Goal: Task Accomplishment & Management: Use online tool/utility

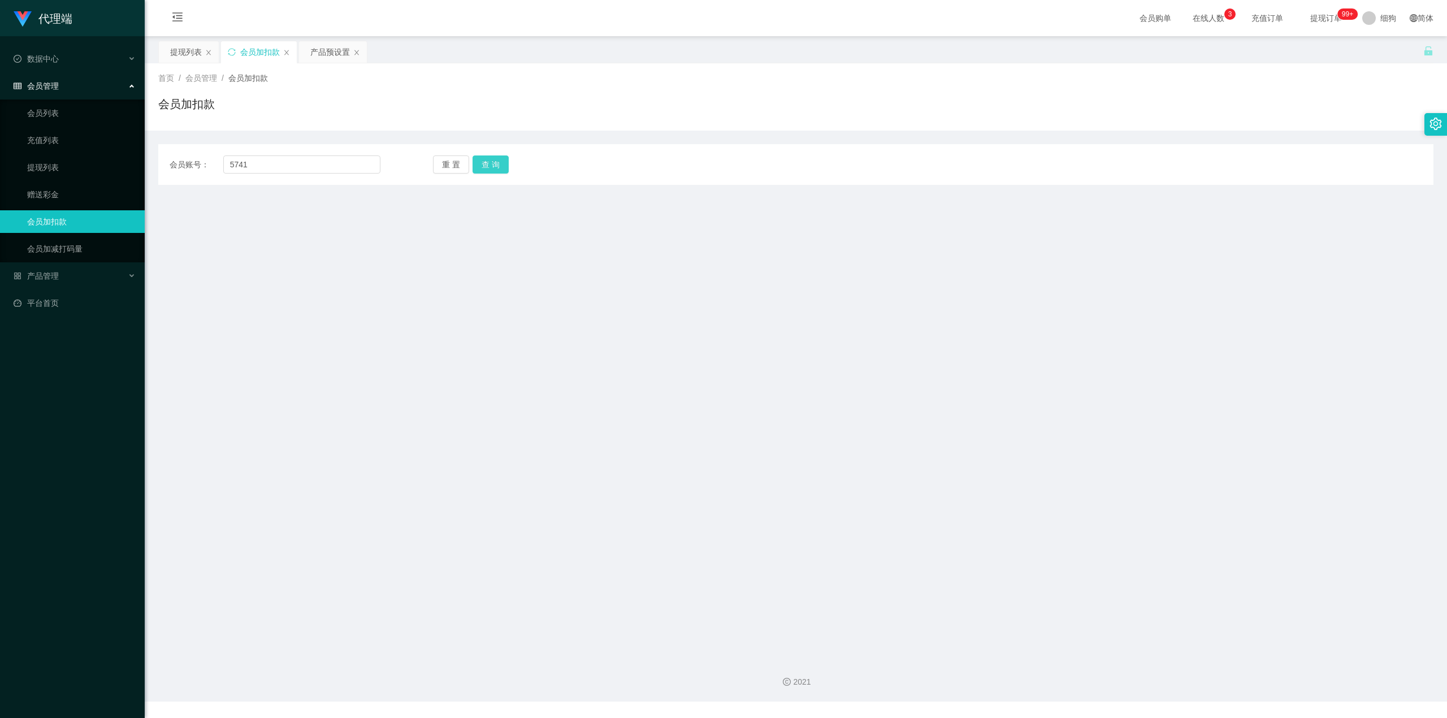
type input "5741"
click at [507, 167] on button "查 询" at bounding box center [491, 164] width 36 height 18
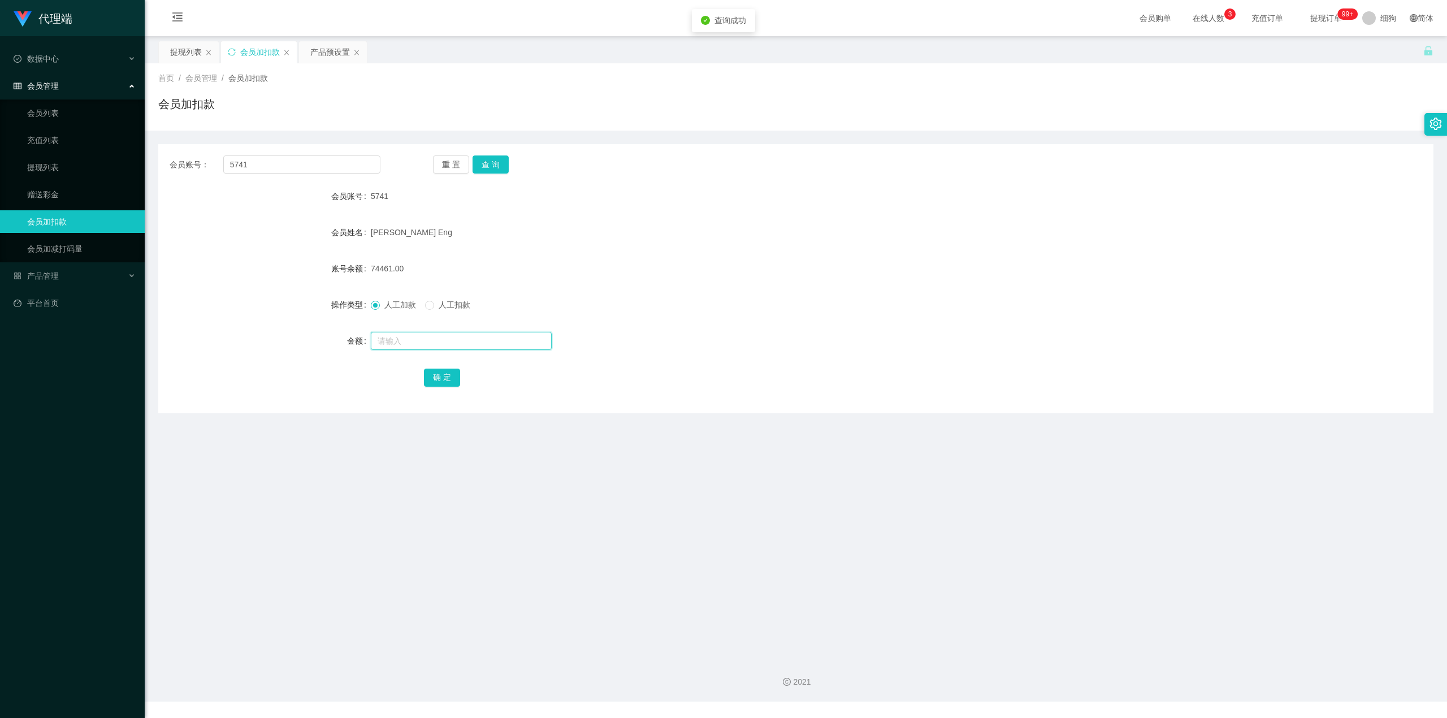
click at [453, 347] on input "text" at bounding box center [461, 341] width 181 height 18
click at [1364, 20] on span at bounding box center [1370, 18] width 14 height 14
click at [75, 53] on div "数据中心" at bounding box center [72, 58] width 145 height 23
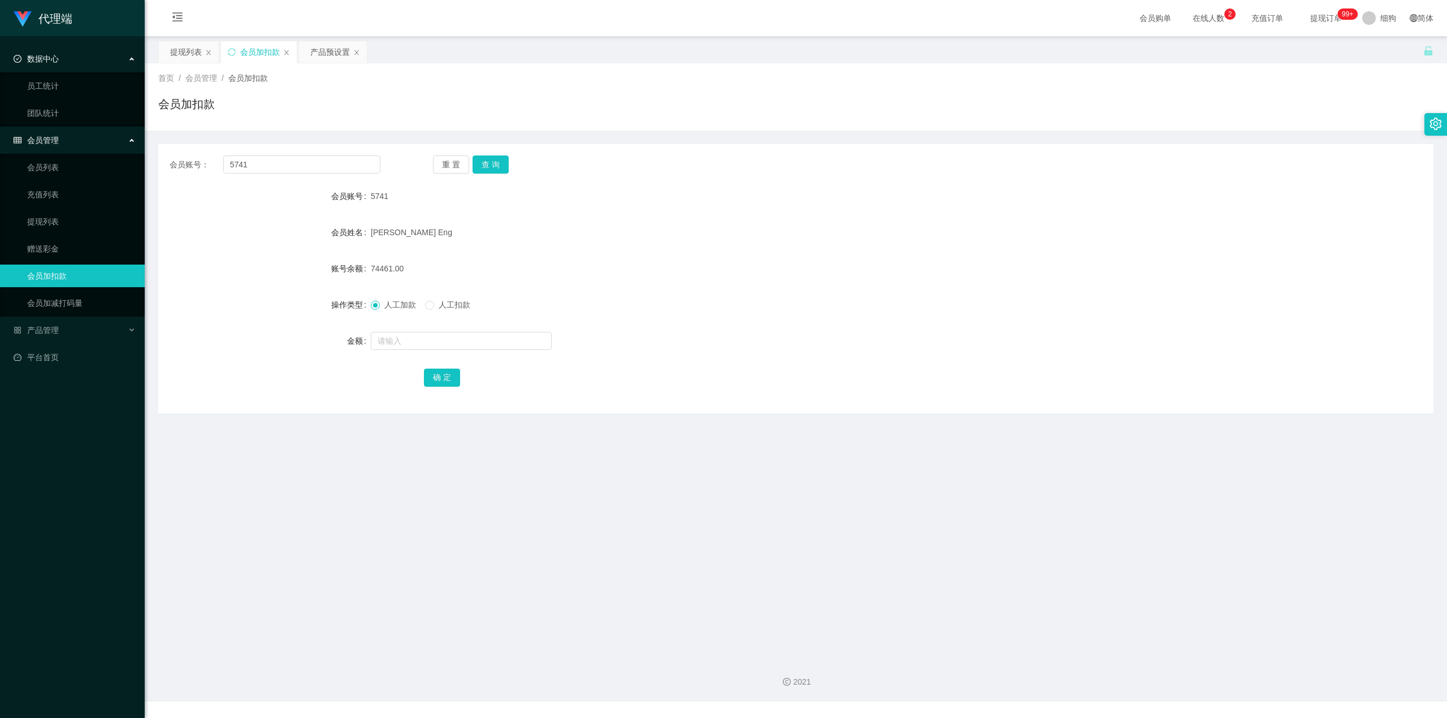
click at [75, 55] on div "数据中心" at bounding box center [72, 58] width 145 height 23
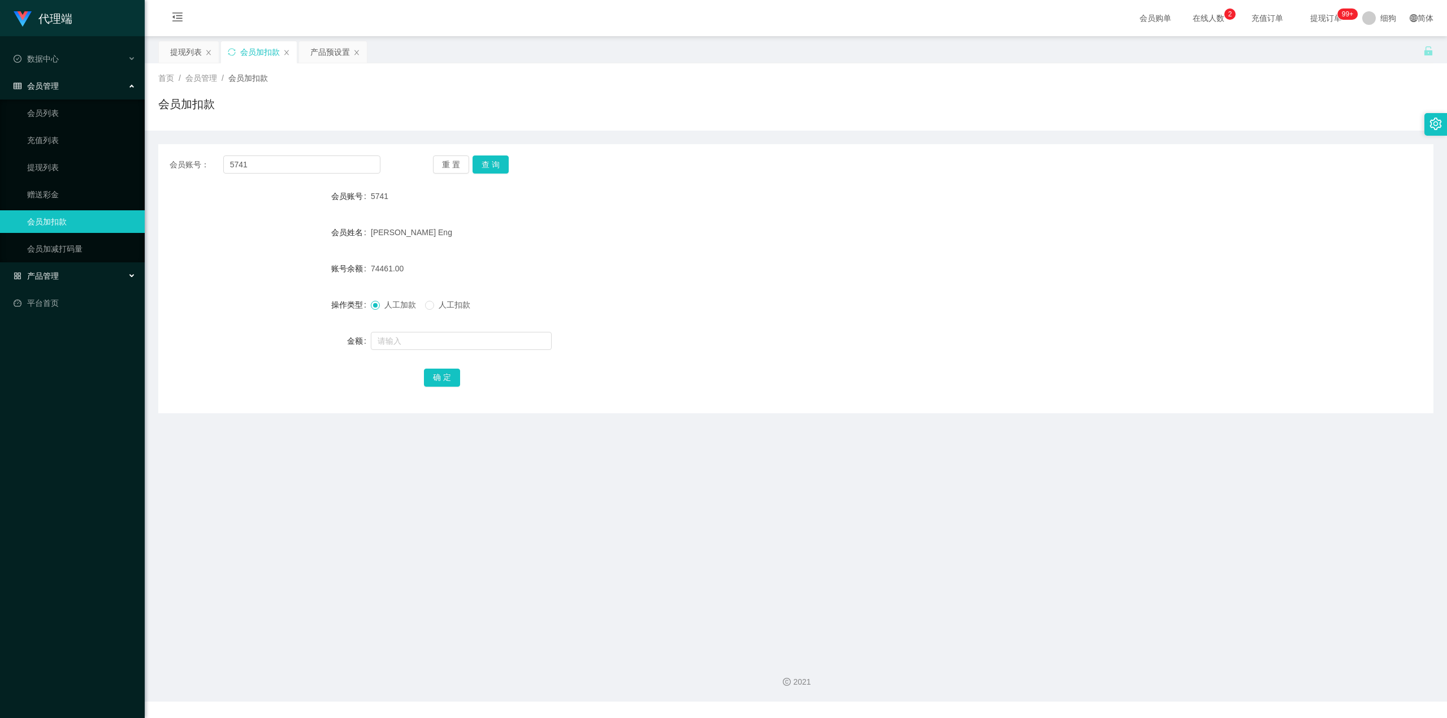
click at [66, 279] on div "产品管理" at bounding box center [72, 276] width 145 height 23
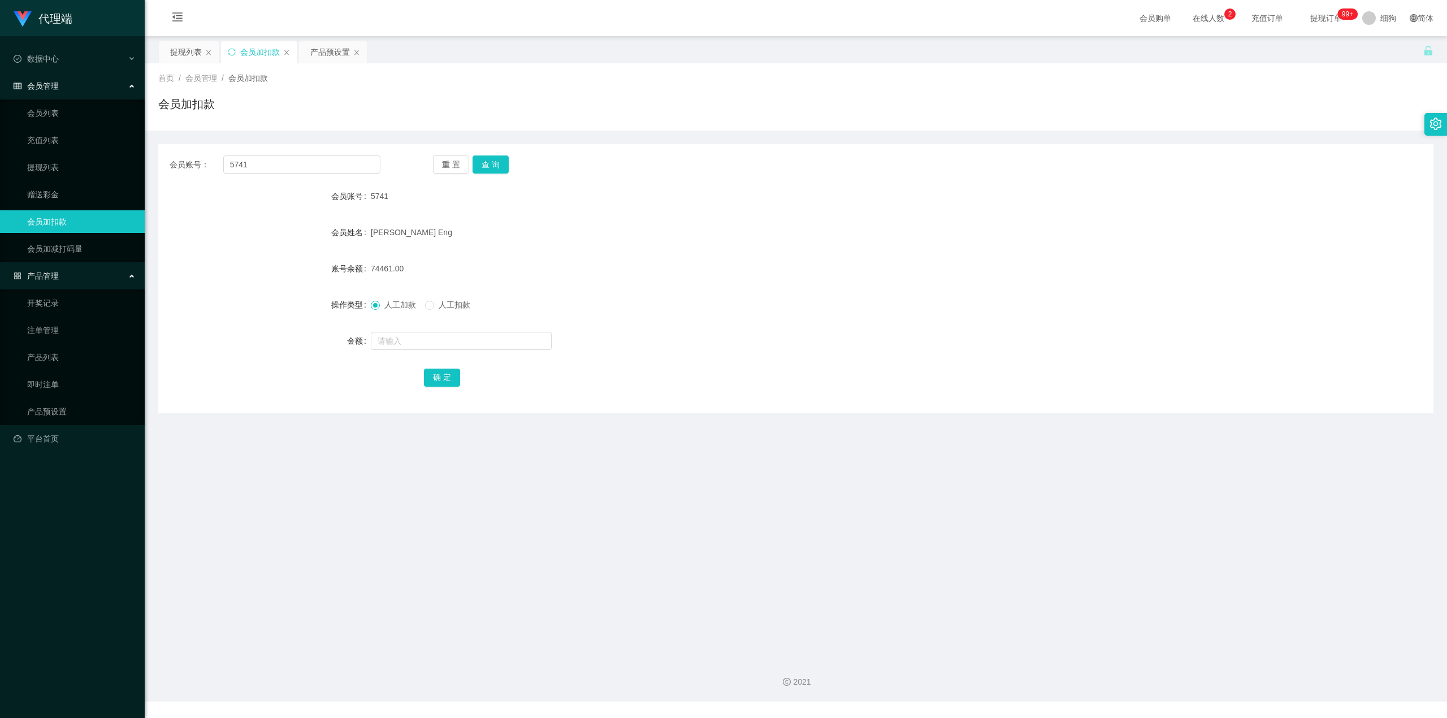
click at [66, 279] on div "产品管理" at bounding box center [72, 276] width 145 height 23
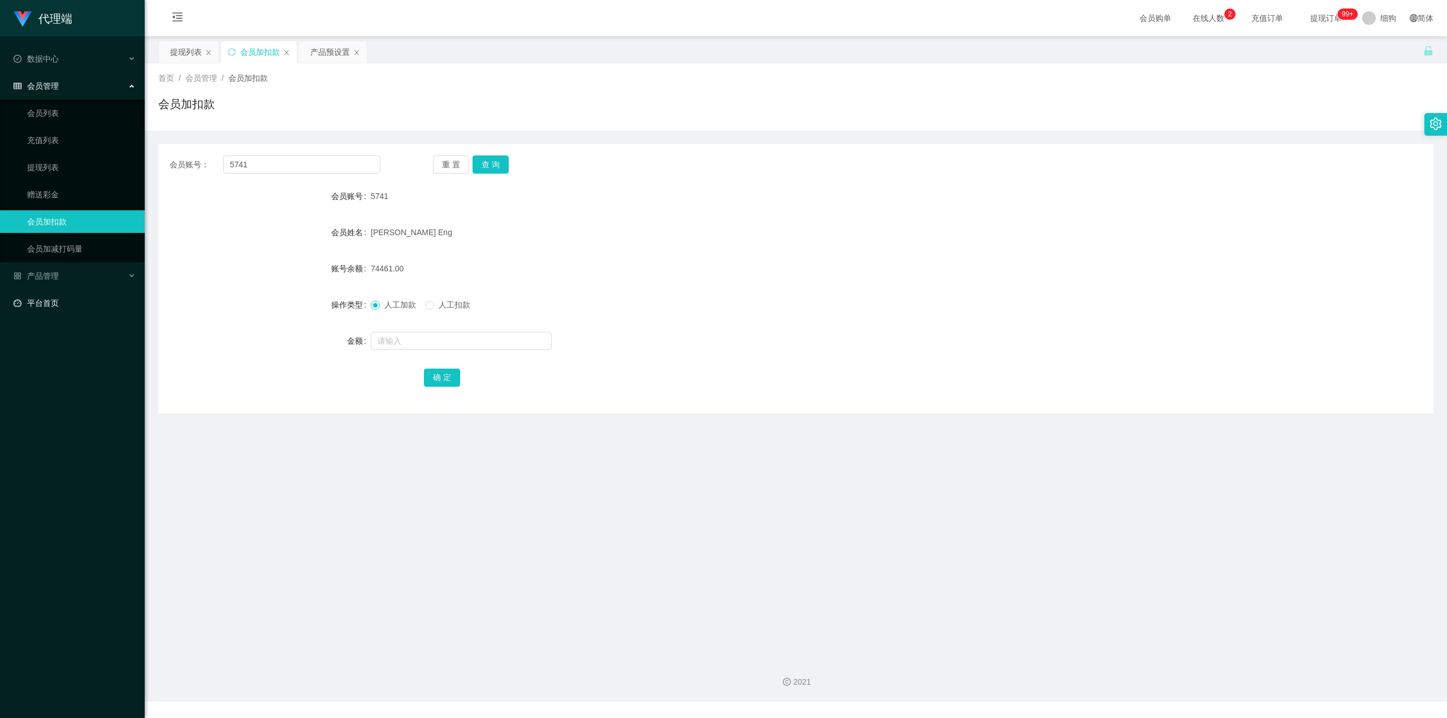
click at [50, 308] on link "平台首页" at bounding box center [75, 303] width 122 height 23
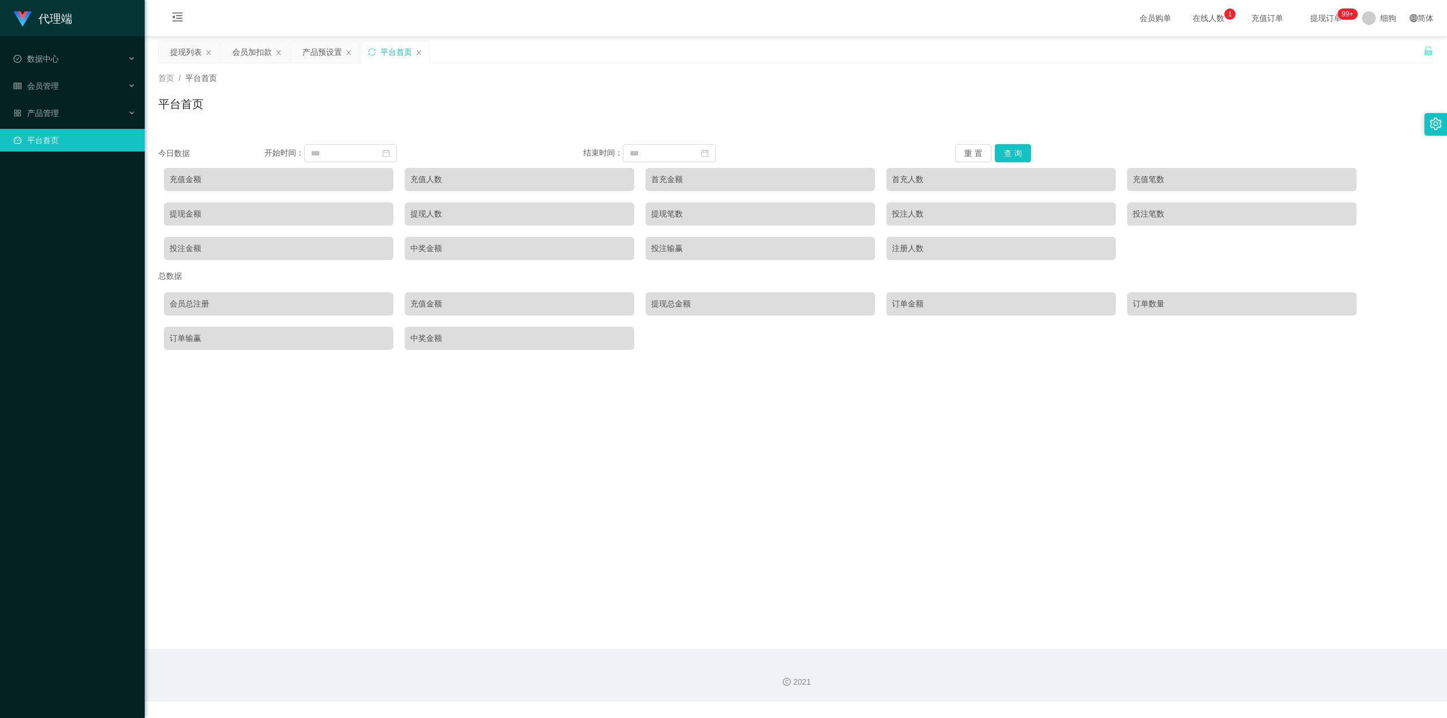
click at [426, 52] on div "平台首页" at bounding box center [395, 51] width 68 height 21
click at [421, 52] on icon "图标: close" at bounding box center [419, 52] width 5 height 5
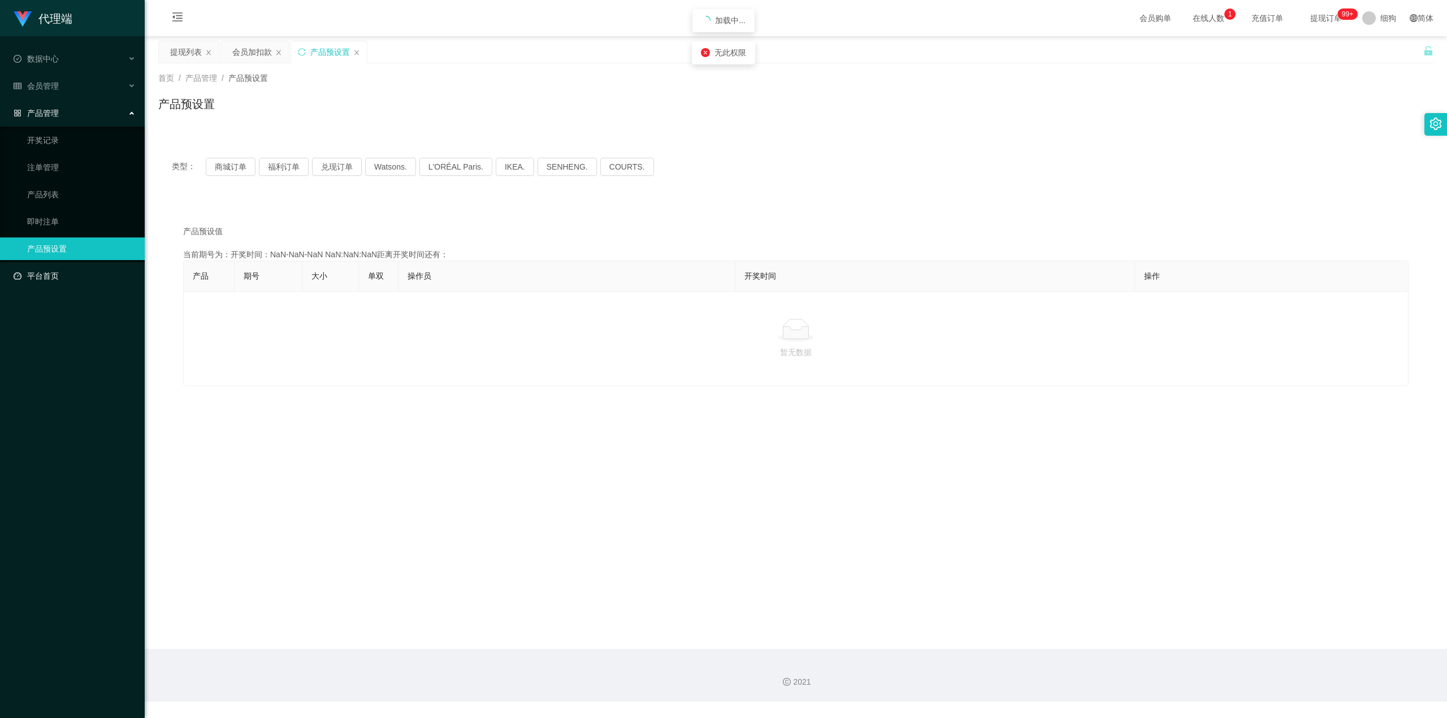
click at [61, 267] on link "平台首页" at bounding box center [75, 276] width 122 height 23
